Goal: Information Seeking & Learning: Learn about a topic

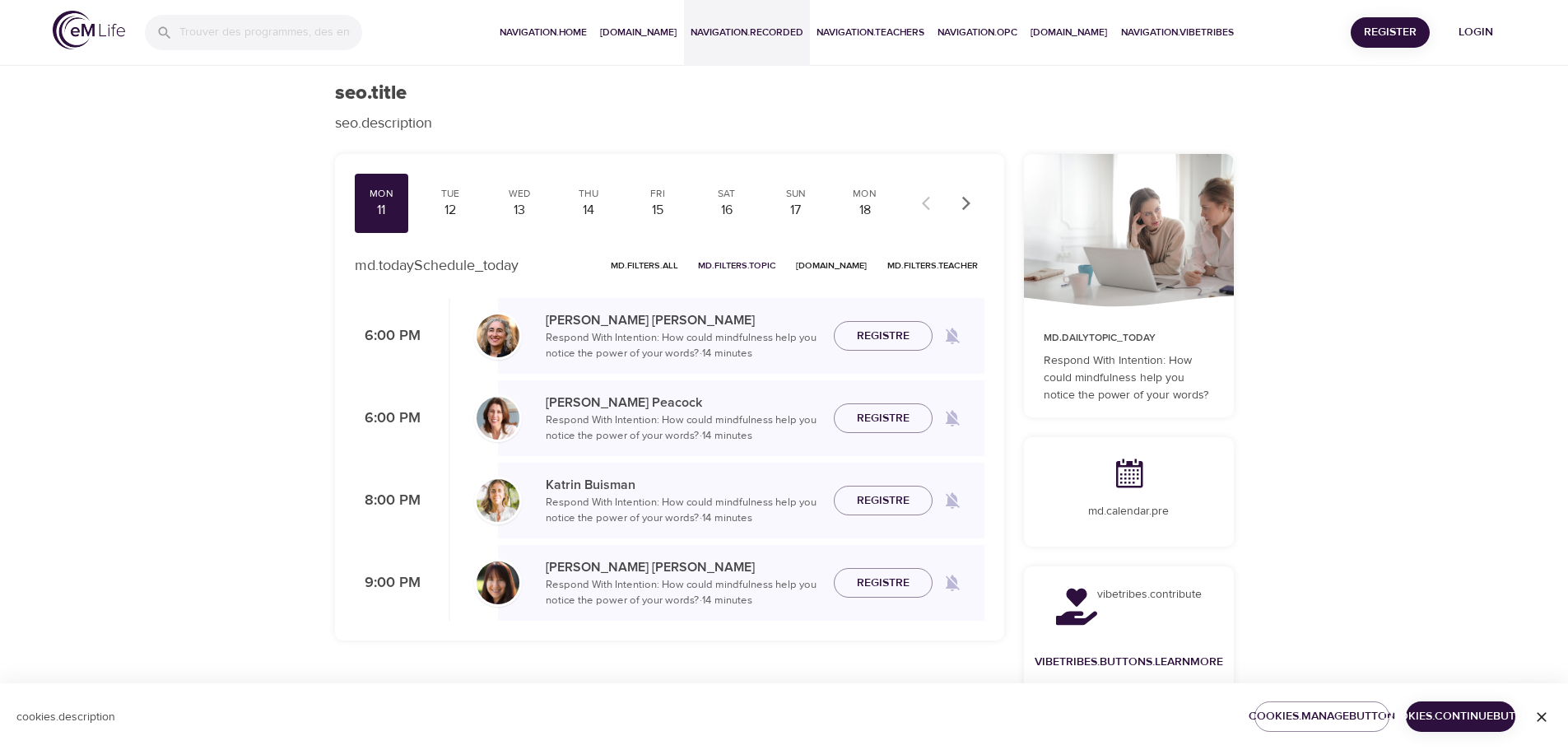
click at [766, 30] on span "navigation.recorded" at bounding box center [746, 33] width 113 height 18
select select "recent"
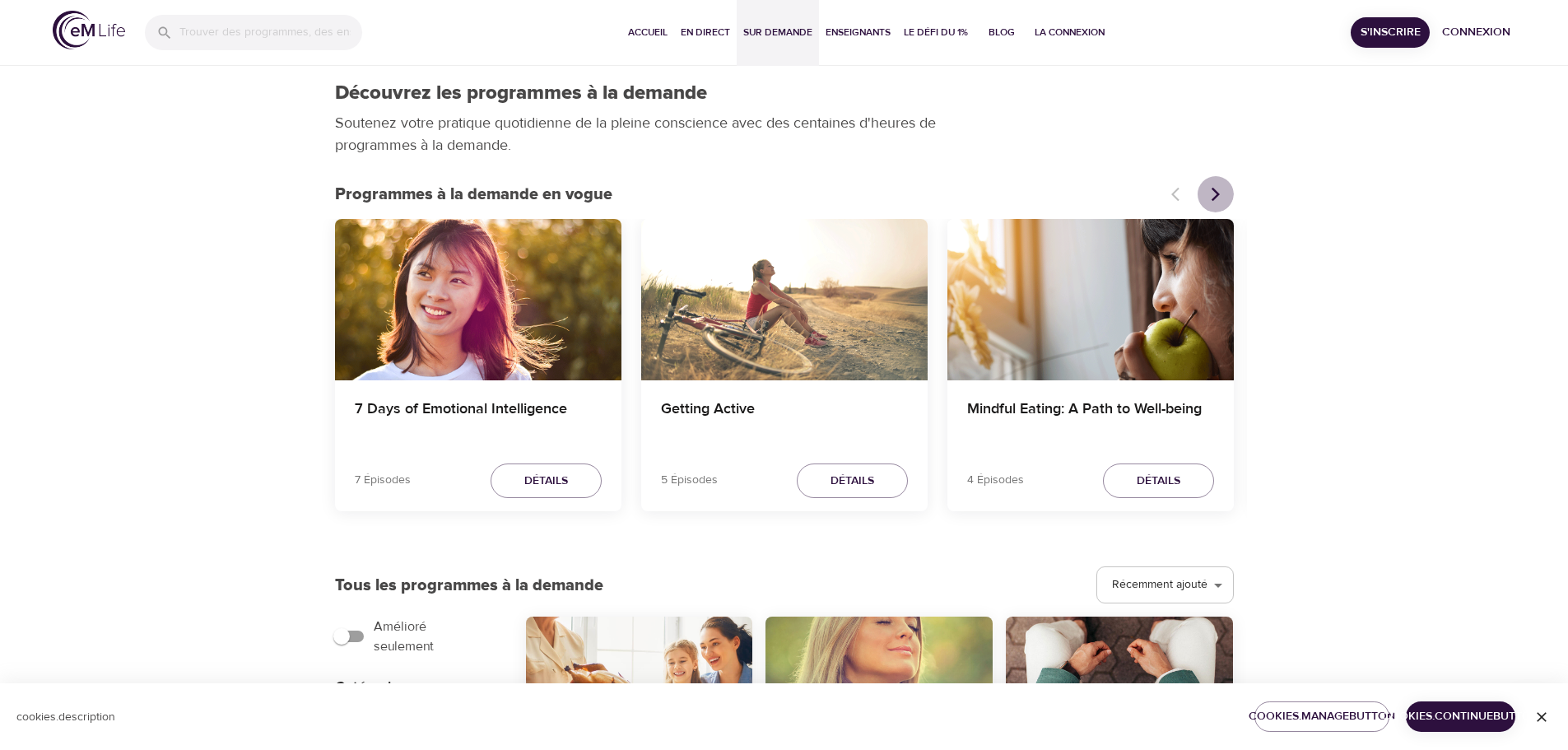
click at [1218, 190] on icon "Articles précédents" at bounding box center [1216, 195] width 17 height 17
